Goal: Information Seeking & Learning: Learn about a topic

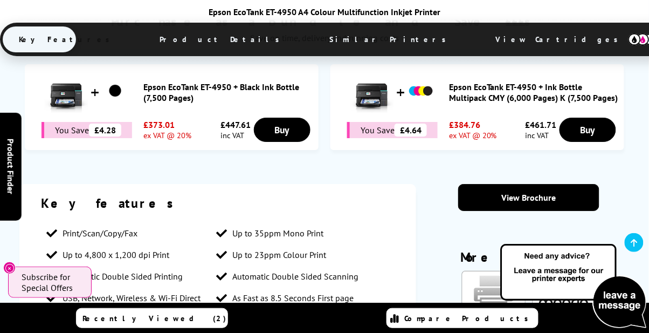
scroll to position [819, 0]
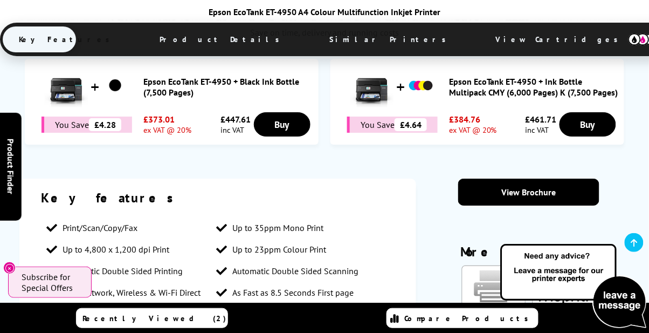
click at [277, 325] on li "Windows & Mac Compatible" at bounding box center [296, 336] width 170 height 22
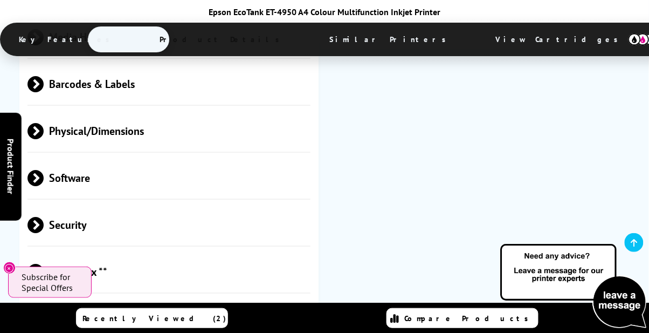
scroll to position [2538, 0]
